Goal: Find specific page/section: Find specific page/section

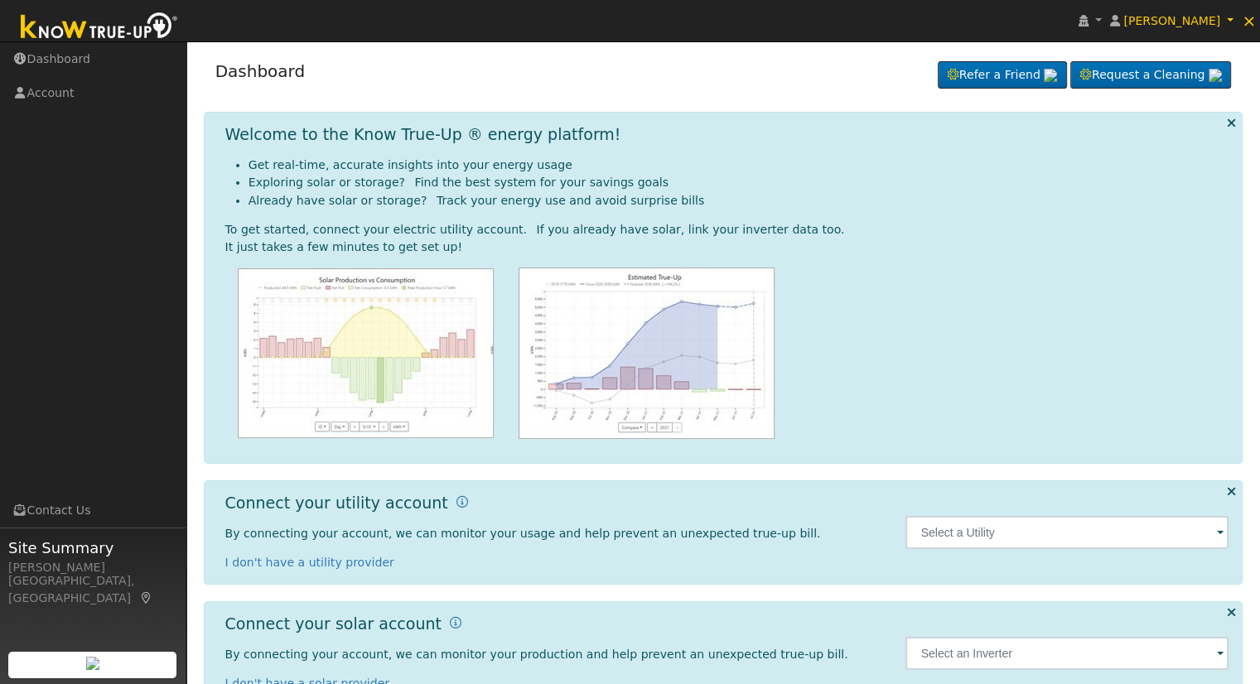
scroll to position [46, 0]
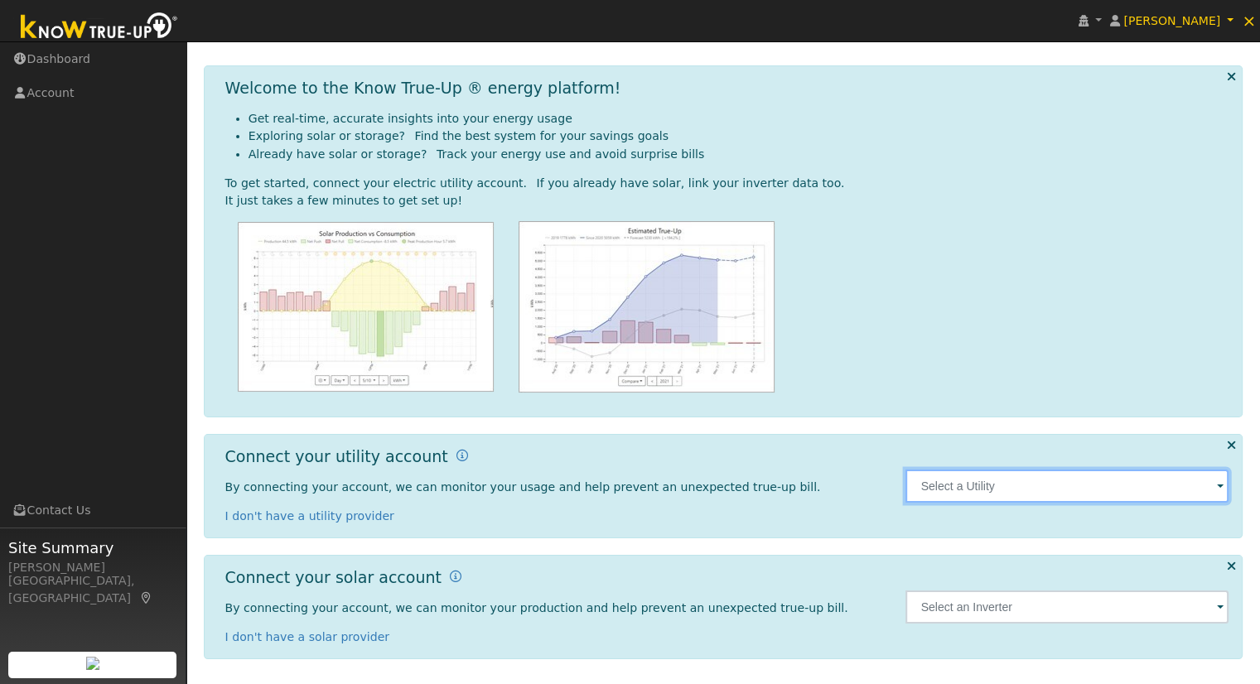
click at [1045, 489] on input "text" at bounding box center [1067, 486] width 323 height 33
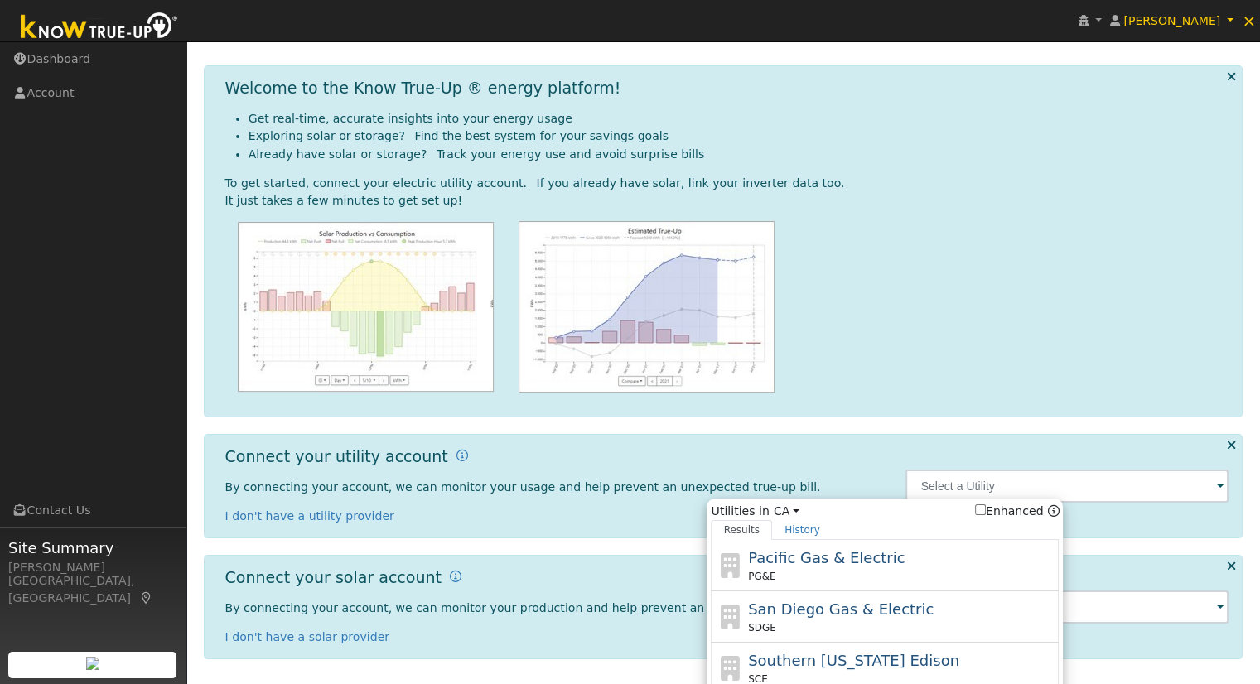
click at [911, 569] on div "PG&E" at bounding box center [901, 576] width 307 height 15
type input "PG&E"
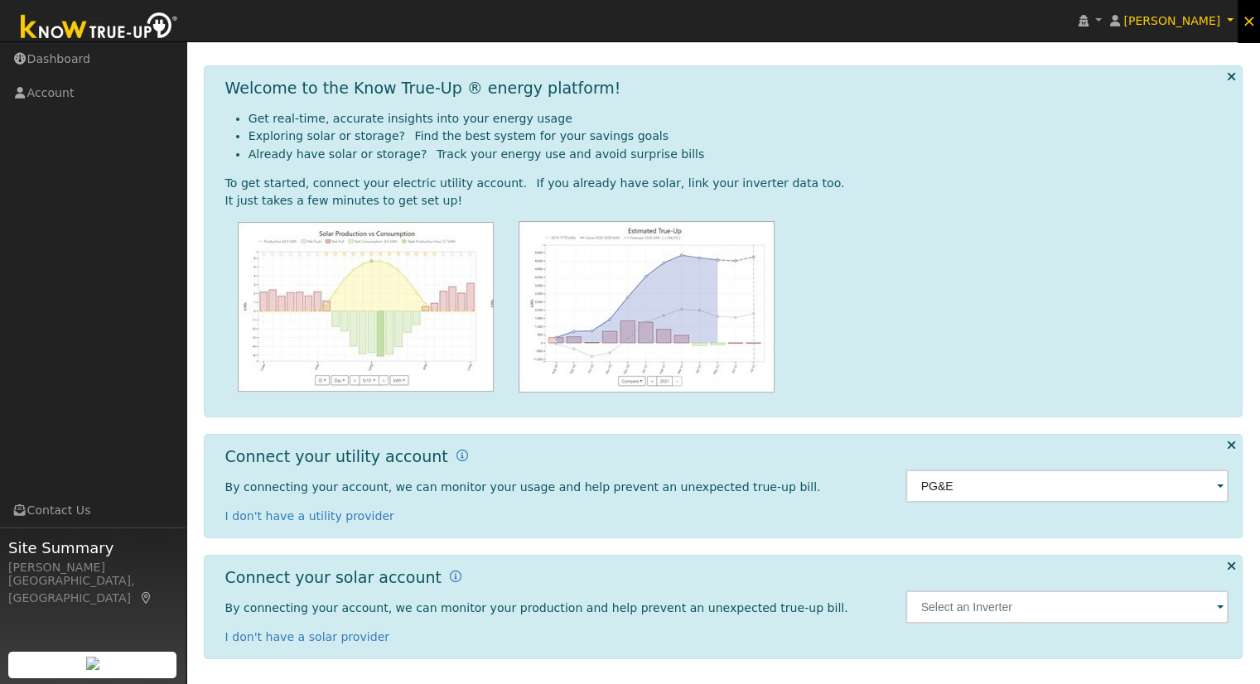
click at [1246, 14] on span "×" at bounding box center [1249, 21] width 14 height 20
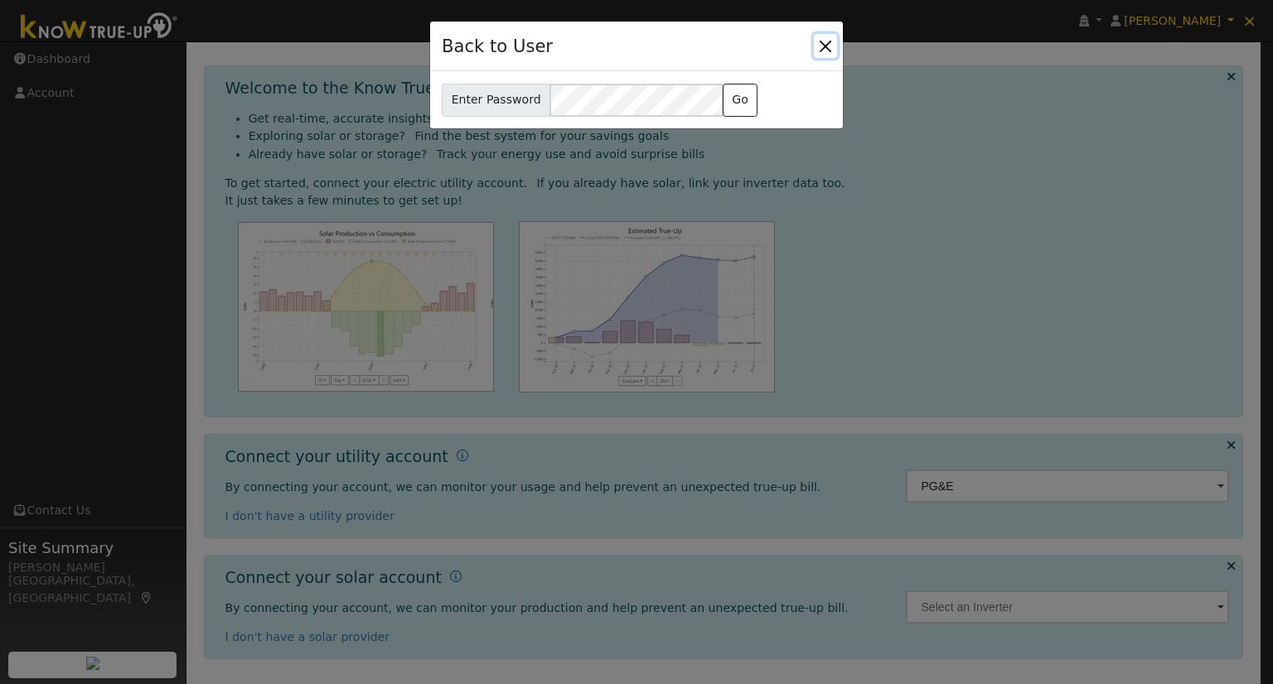
click at [827, 35] on button "Close" at bounding box center [825, 45] width 23 height 23
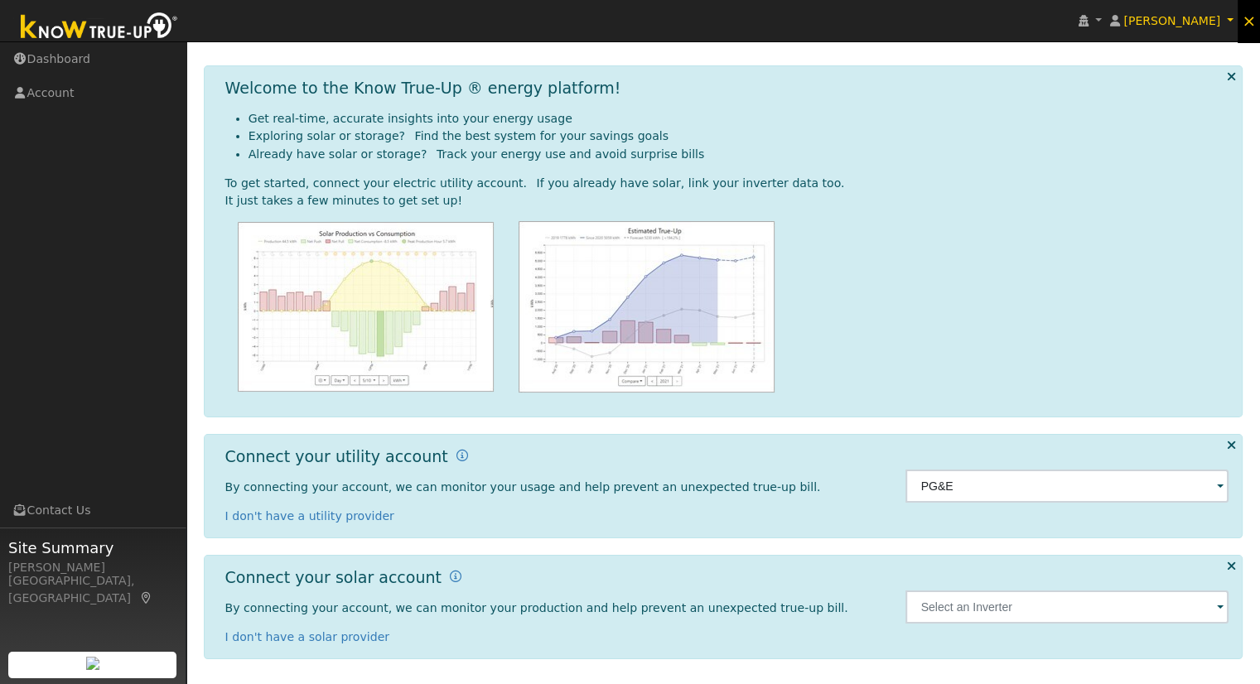
click at [1246, 19] on span "×" at bounding box center [1249, 21] width 14 height 20
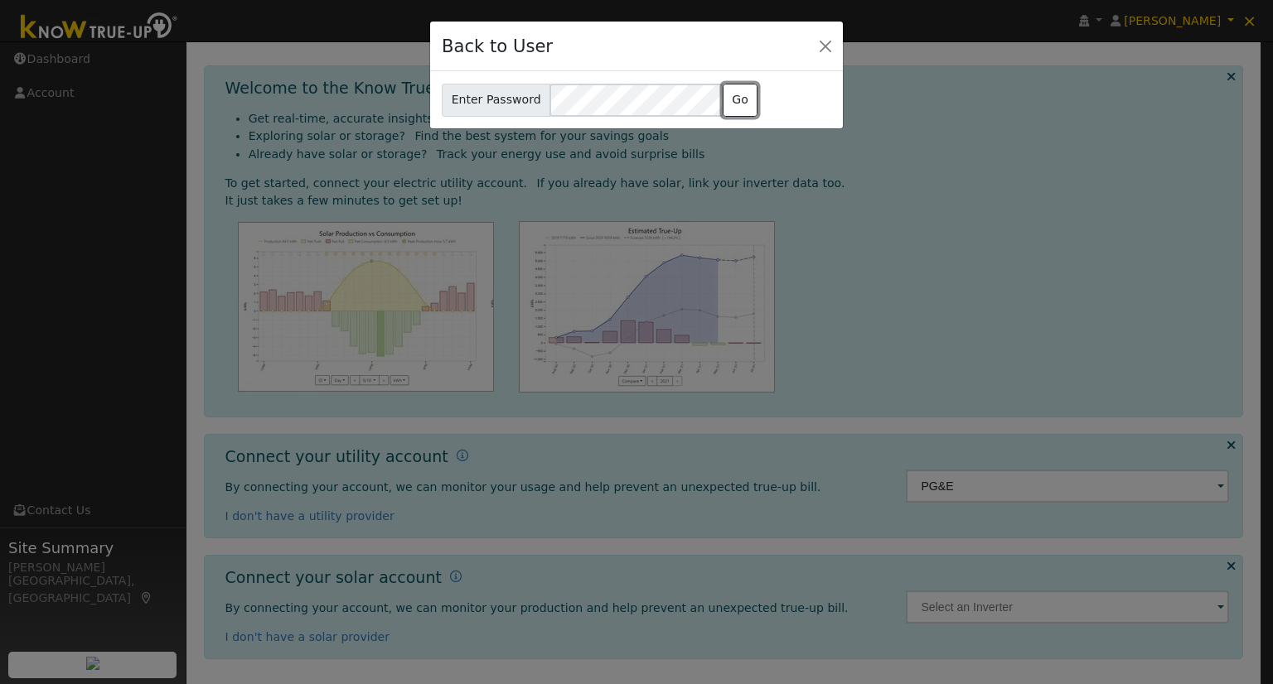
click at [722, 103] on button "Go" at bounding box center [740, 100] width 36 height 33
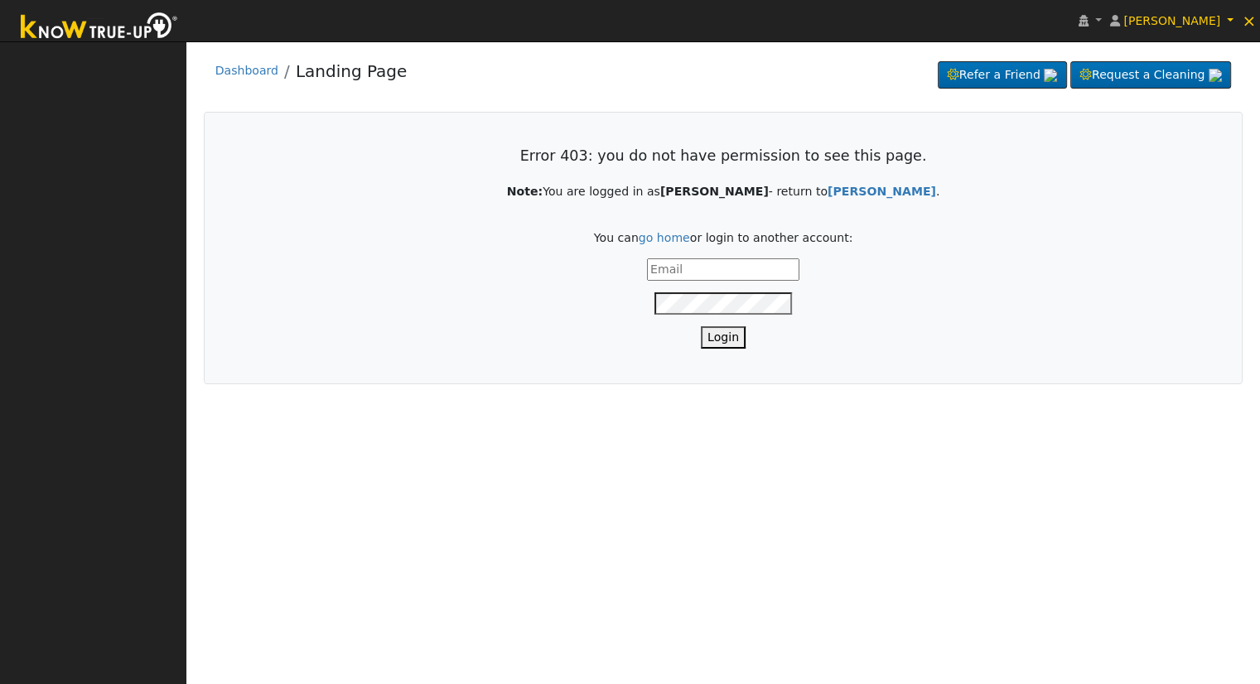
click at [693, 259] on input "text" at bounding box center [723, 270] width 152 height 22
type input "[EMAIL_ADDRESS][DOMAIN_NAME]"
click at [727, 332] on button "Login" at bounding box center [723, 337] width 45 height 22
